Goal: Task Accomplishment & Management: Use online tool/utility

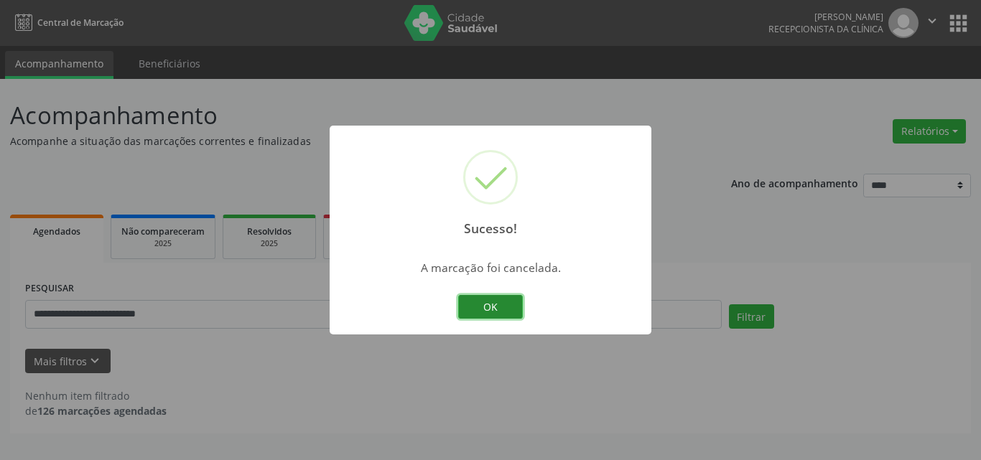
click at [478, 307] on button "OK" at bounding box center [490, 307] width 65 height 24
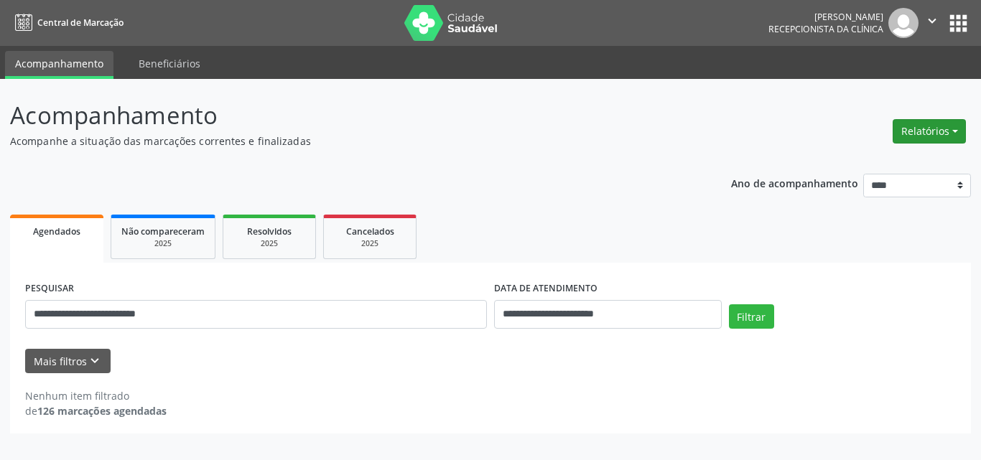
click at [946, 136] on button "Relatórios" at bounding box center [928, 131] width 73 height 24
click at [877, 164] on link "Agendamentos" at bounding box center [889, 162] width 154 height 20
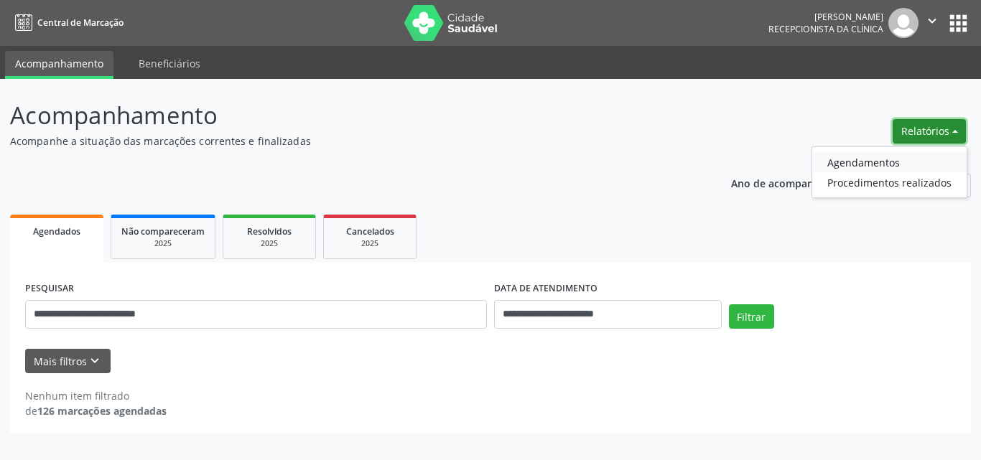
select select "*"
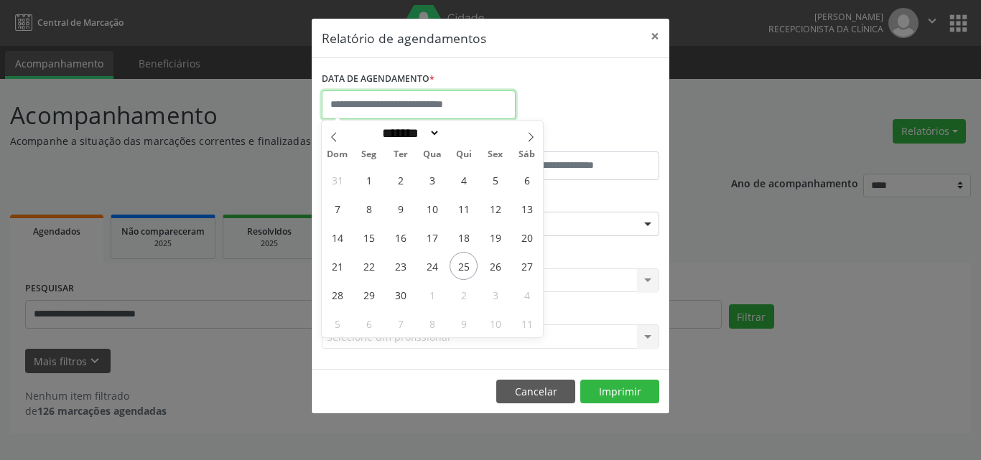
click at [448, 110] on input "text" at bounding box center [419, 104] width 194 height 29
click at [457, 302] on span "2" at bounding box center [463, 295] width 28 height 28
type input "**********"
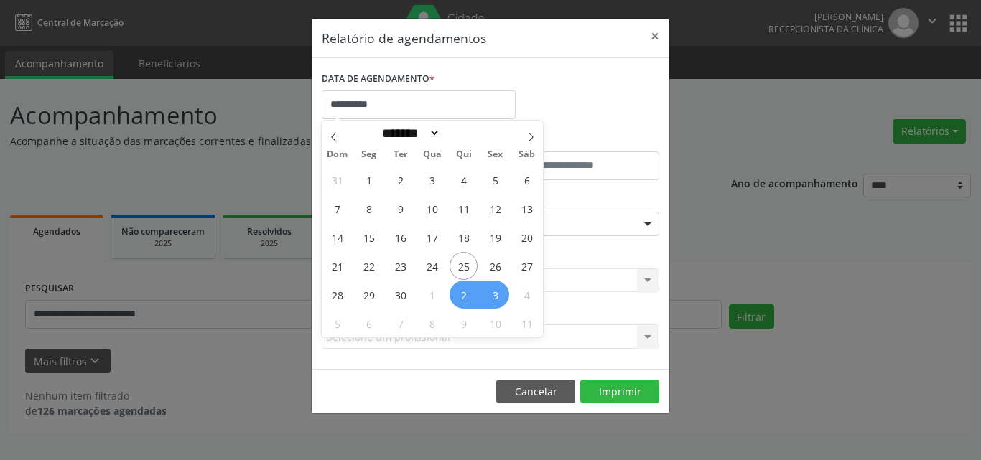
click at [500, 294] on span "3" at bounding box center [495, 295] width 28 height 28
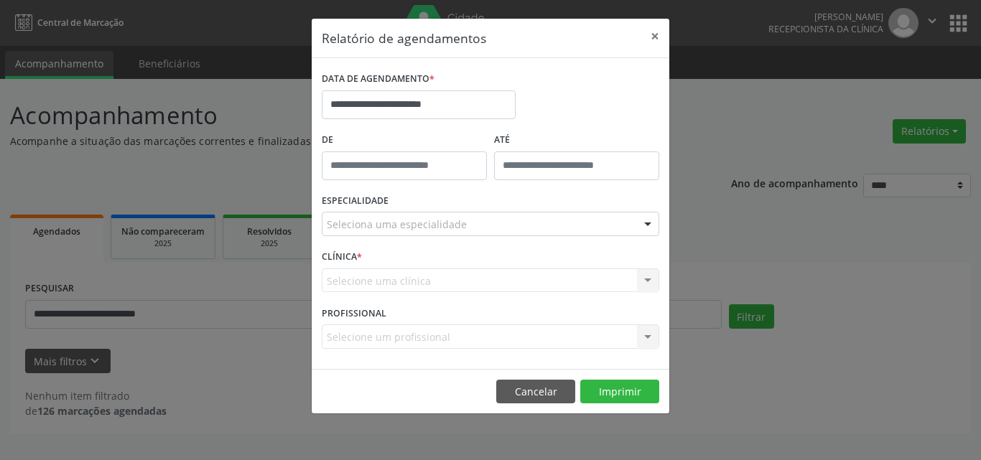
click at [458, 215] on div "Seleciona uma especialidade" at bounding box center [490, 224] width 337 height 24
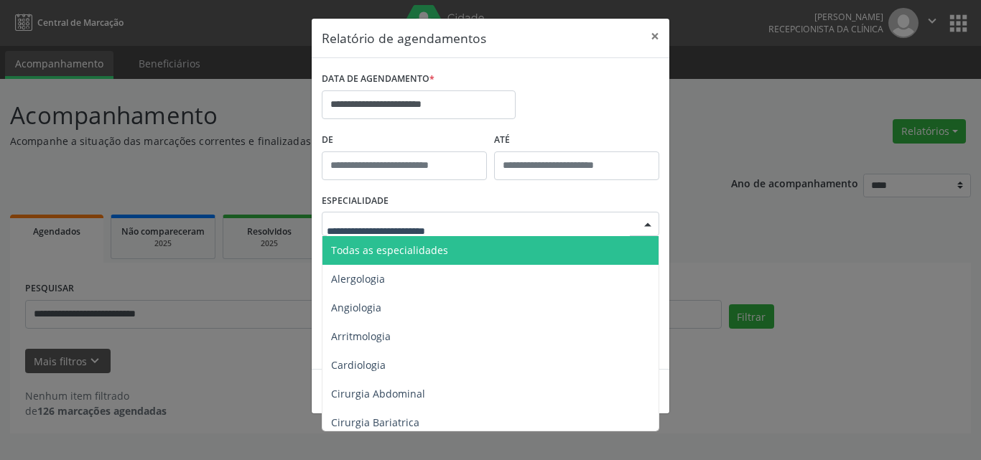
click at [484, 263] on span "Todas as especialidades" at bounding box center [491, 250] width 338 height 29
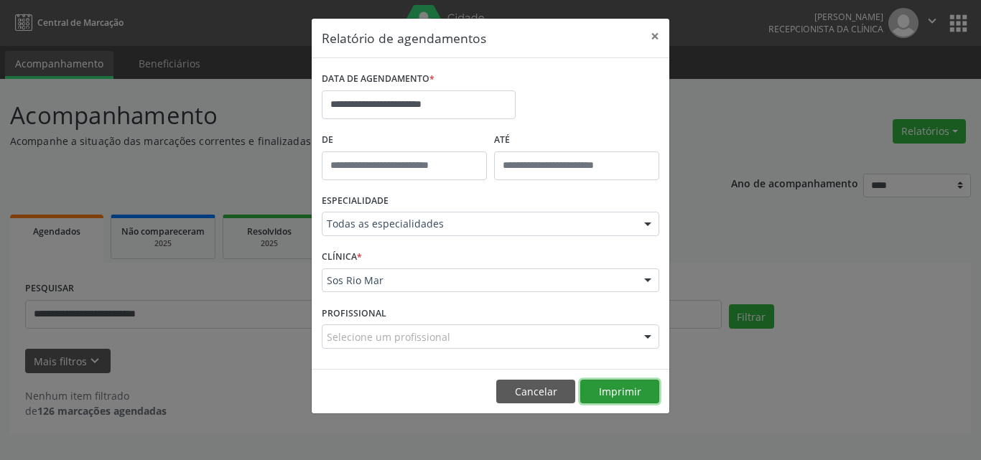
click at [648, 383] on button "Imprimir" at bounding box center [619, 392] width 79 height 24
